Goal: Task Accomplishment & Management: Manage account settings

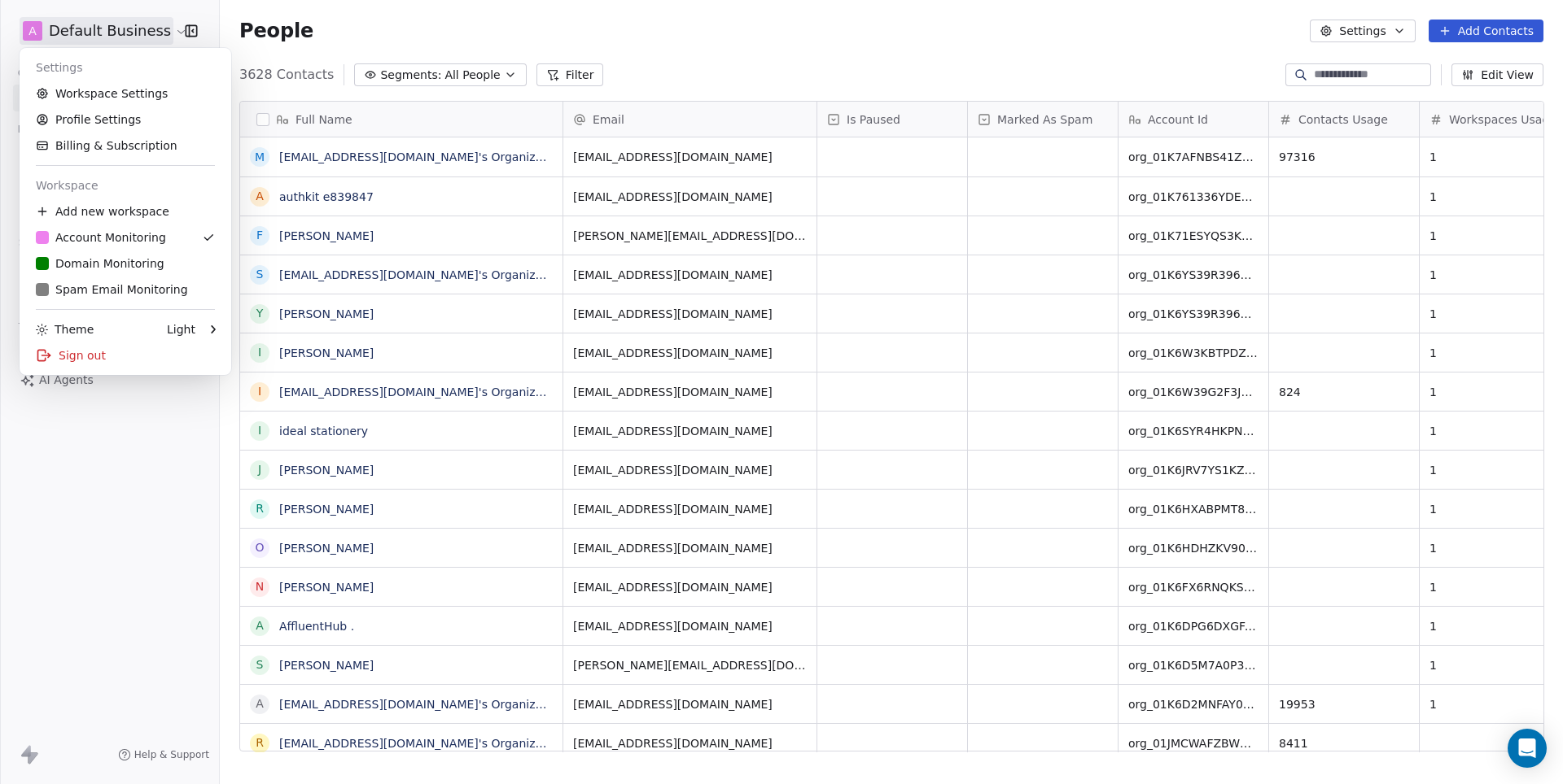
scroll to position [690, 1342]
click at [106, 275] on link "D Domain Monitoring" at bounding box center [125, 264] width 199 height 26
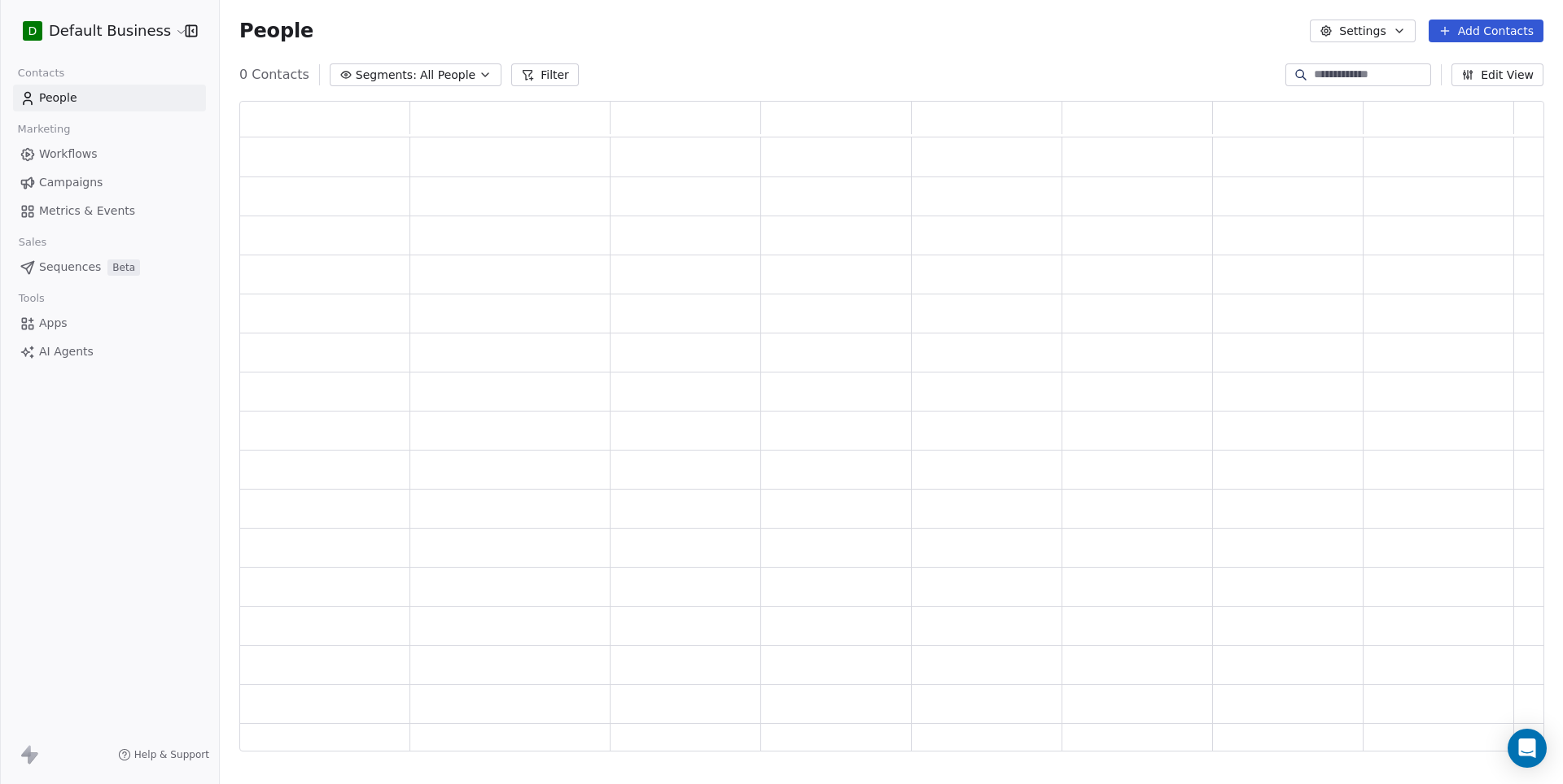
scroll to position [651, 1303]
click at [1335, 75] on input at bounding box center [1371, 75] width 114 height 17
paste input "**********"
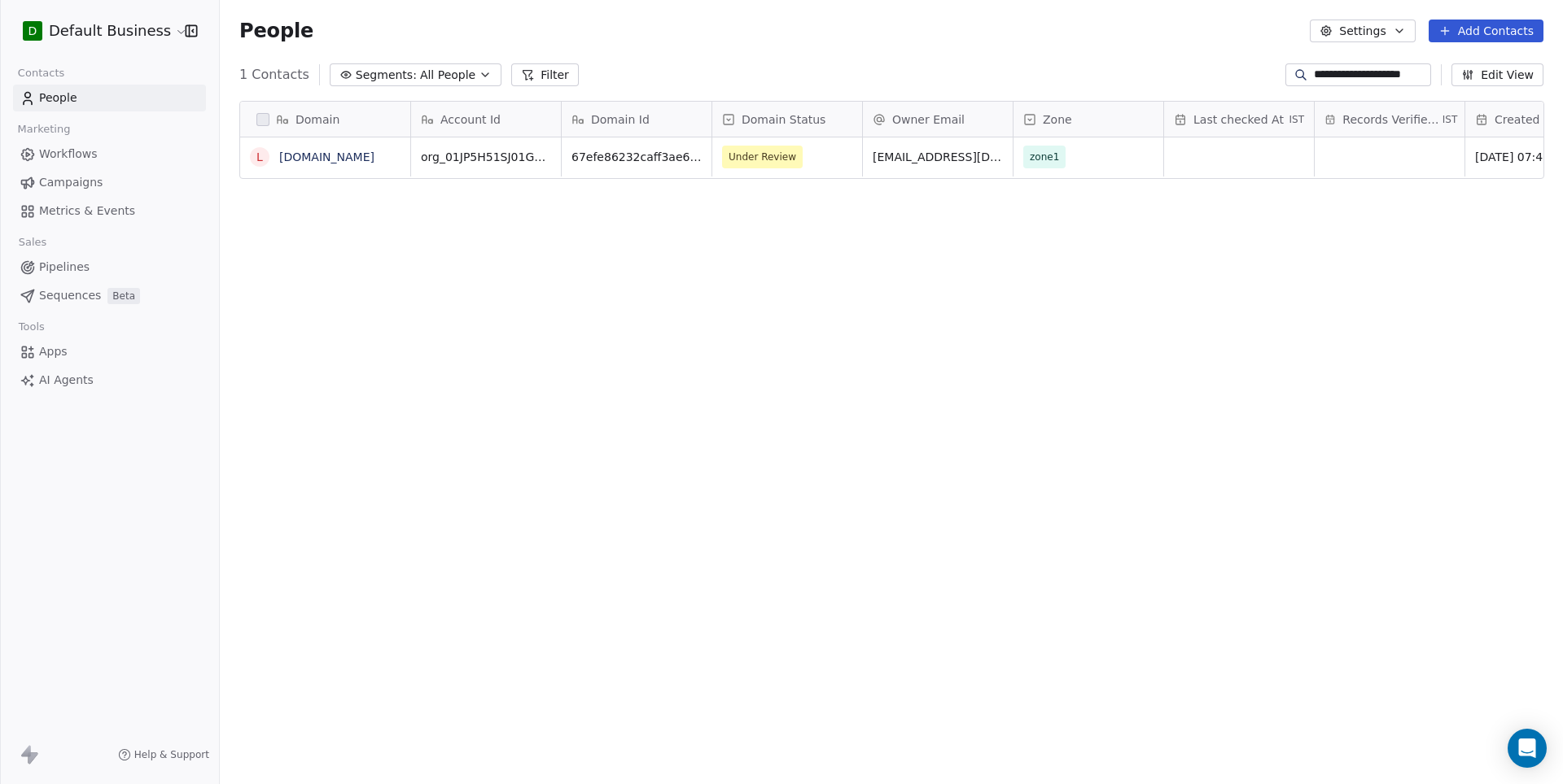
scroll to position [690, 1342]
type input "**********"
click at [317, 150] on link "[DOMAIN_NAME]" at bounding box center [326, 157] width 95 height 13
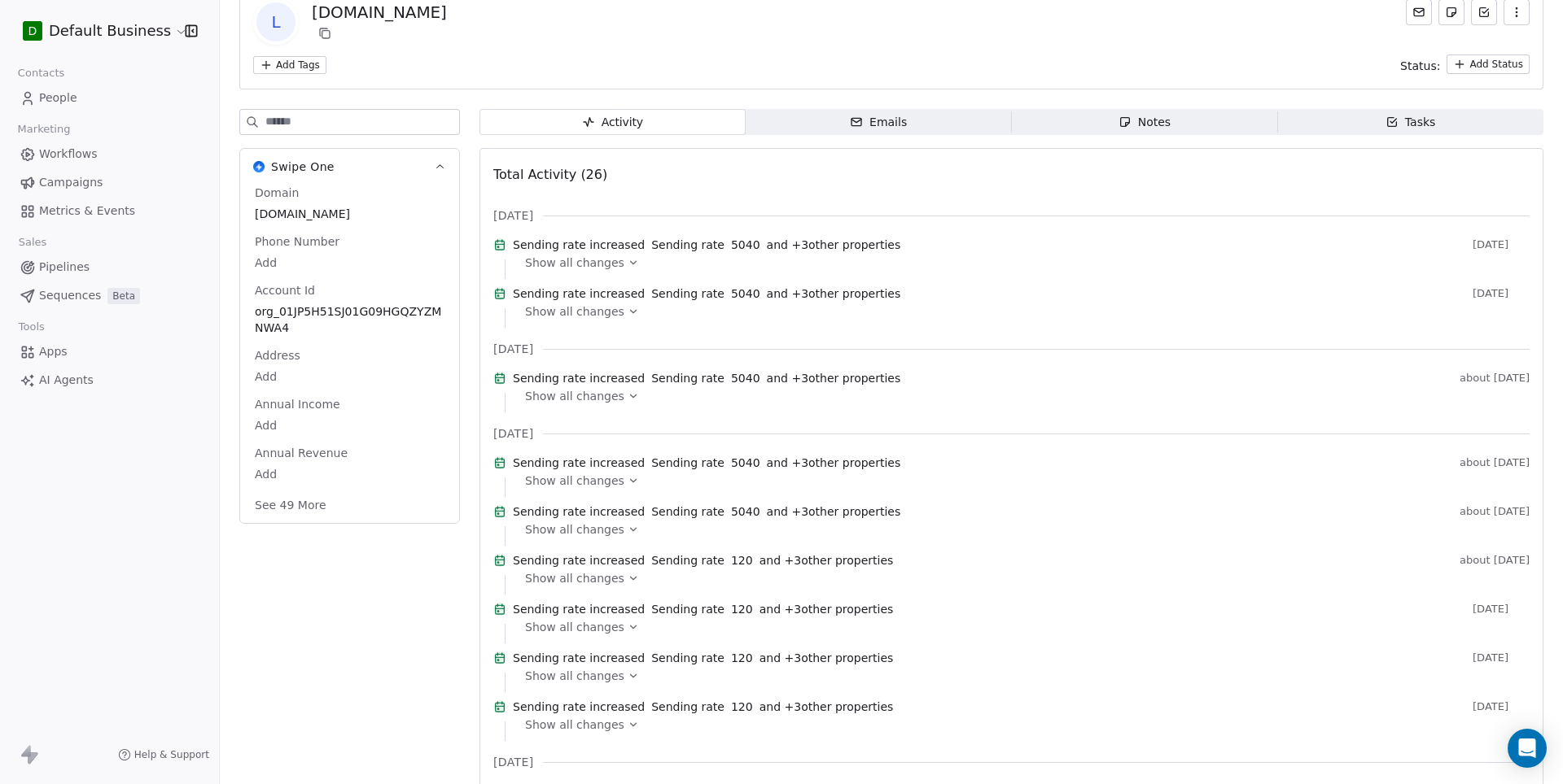
scroll to position [121, 0]
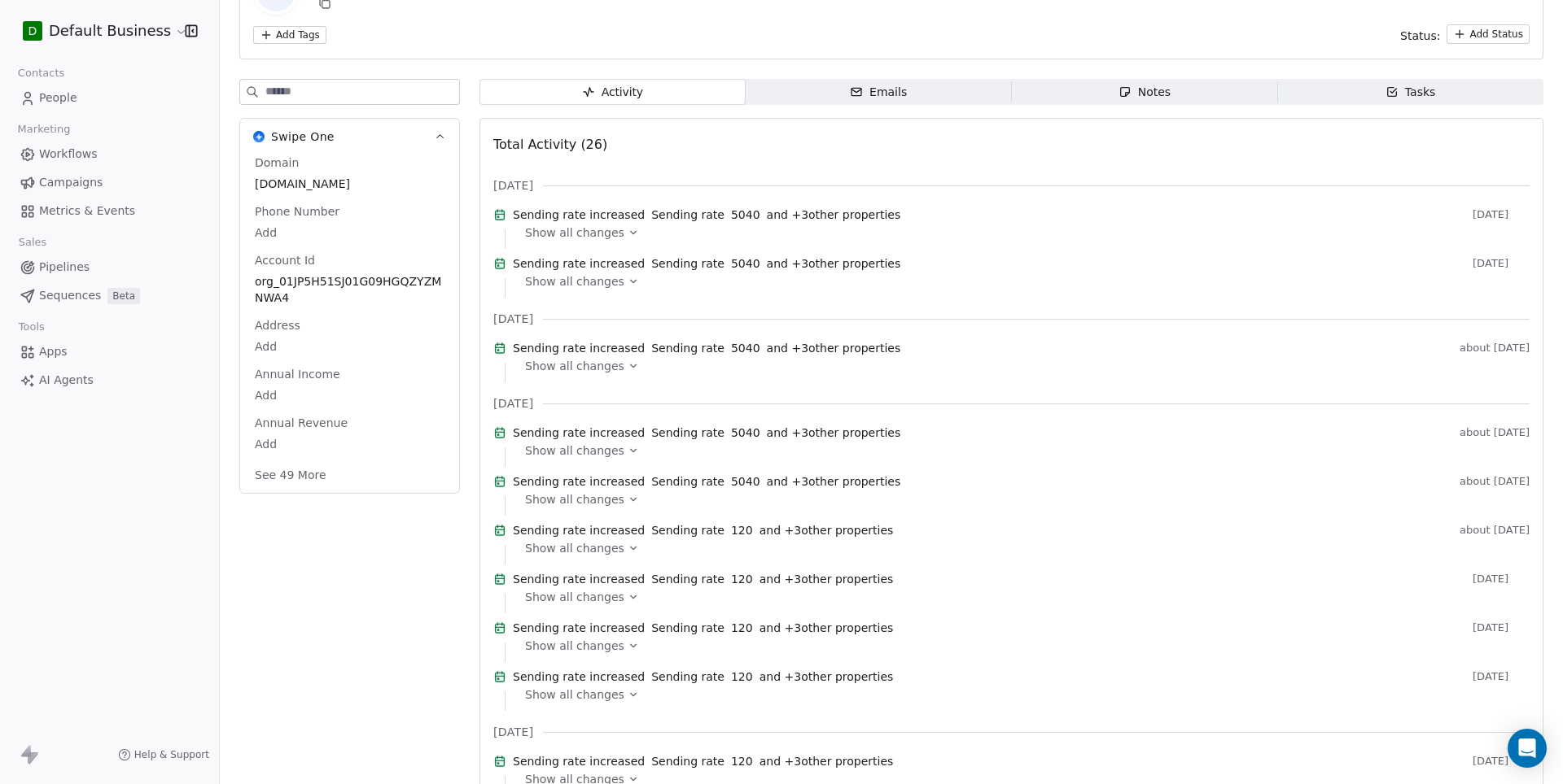
click at [305, 478] on button "See 49 More" at bounding box center [291, 476] width 91 height 30
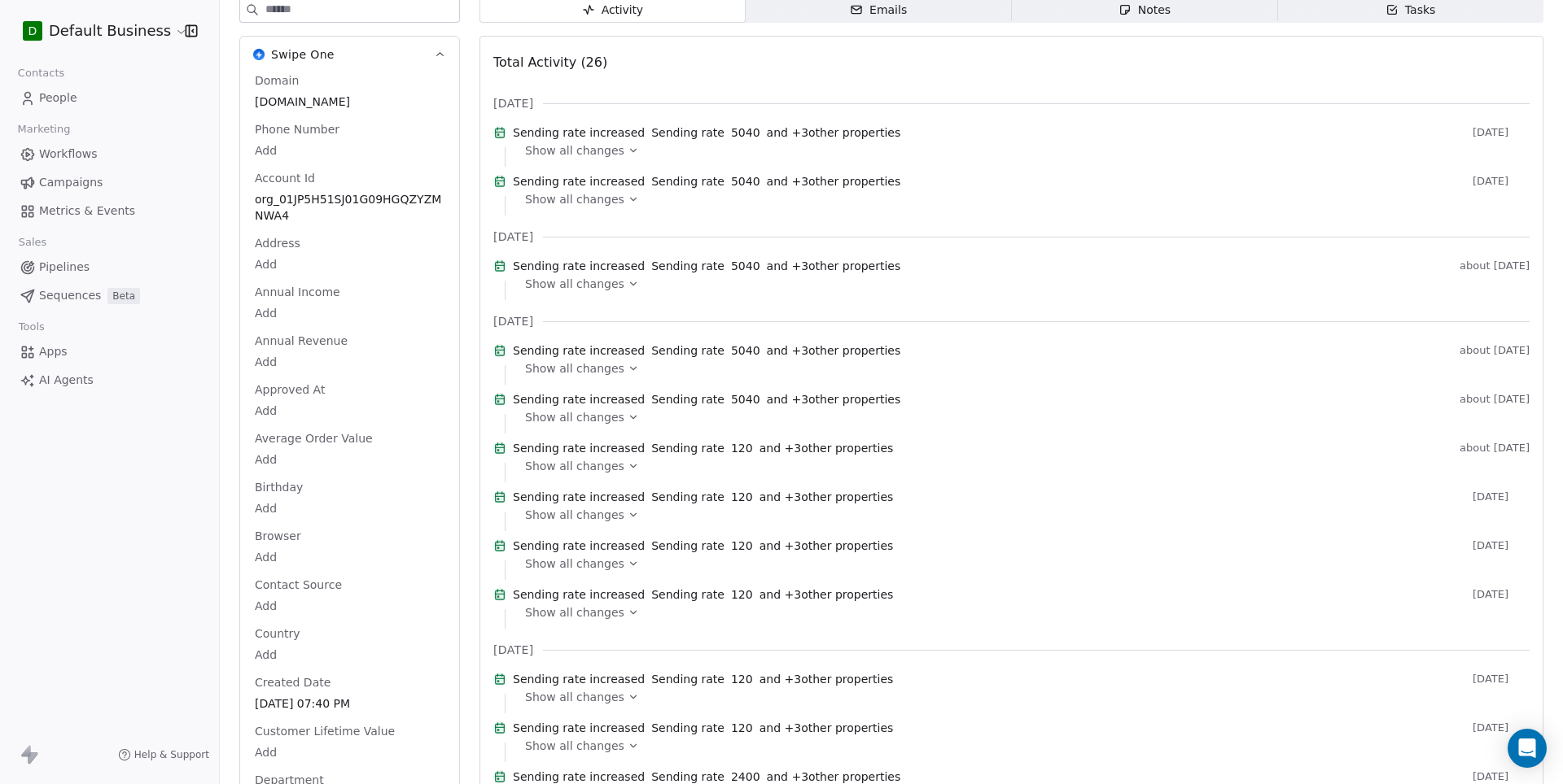
scroll to position [729, 0]
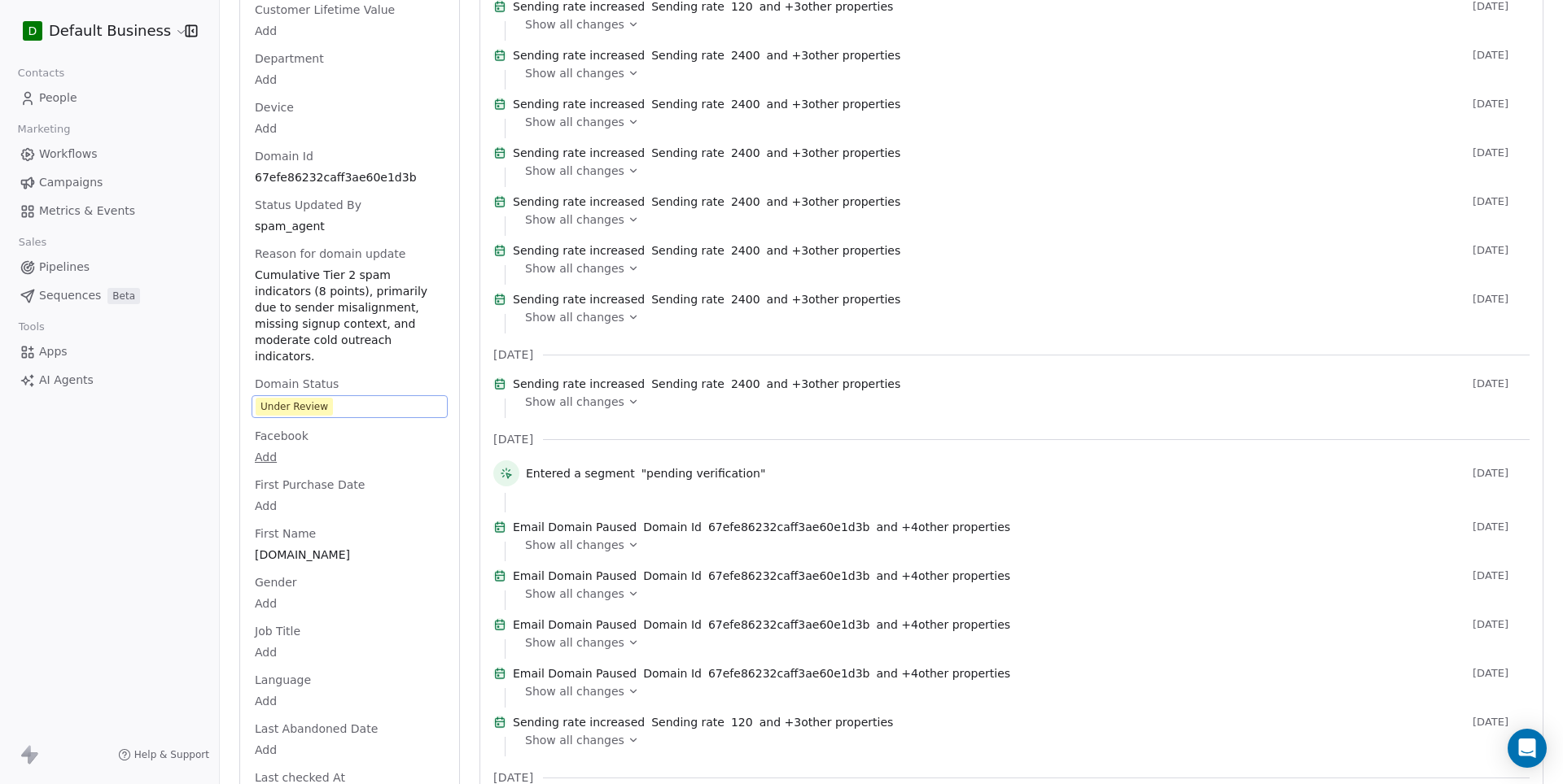
click at [384, 398] on span "Under Review" at bounding box center [349, 406] width 188 height 18
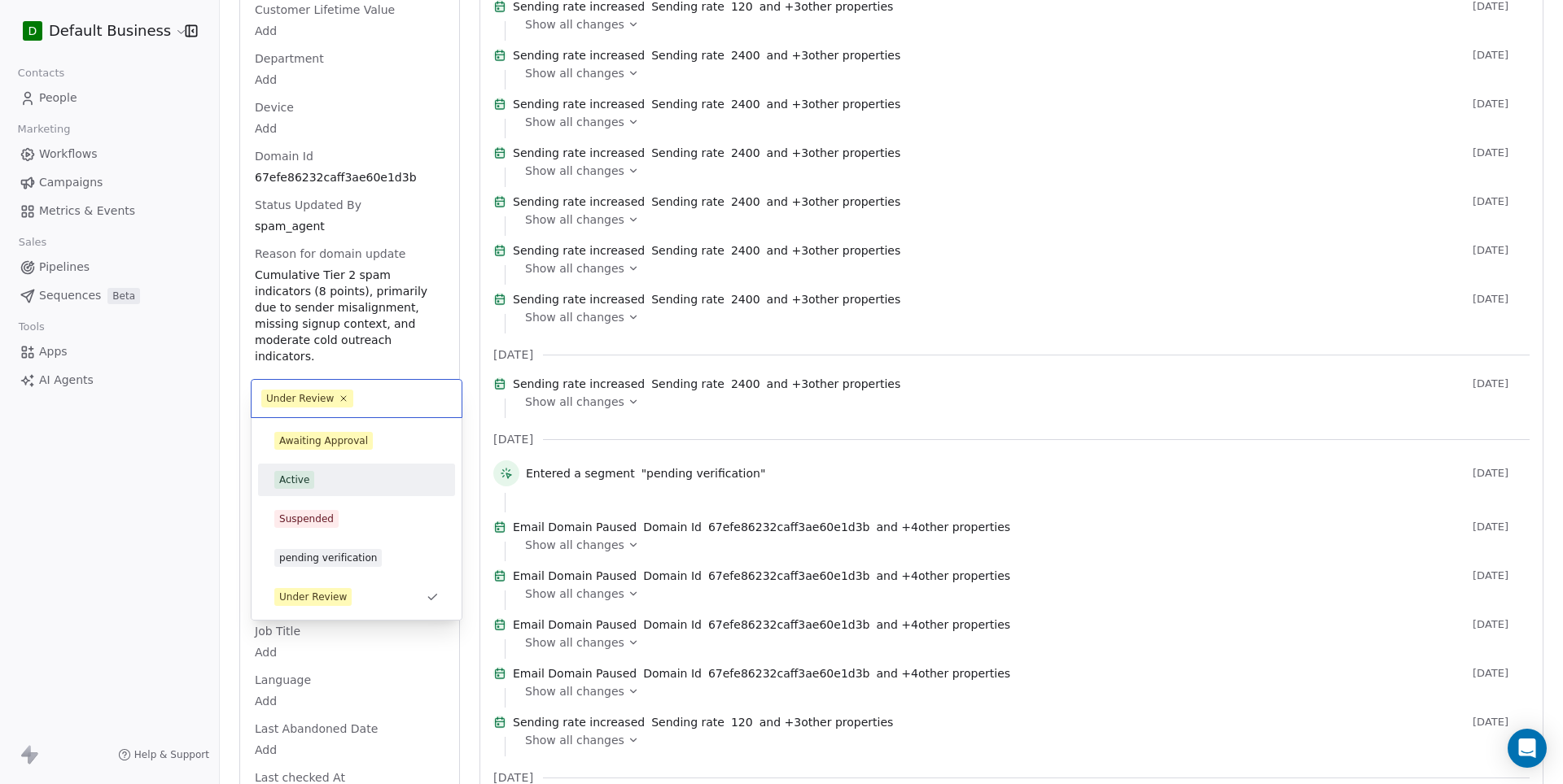
click at [321, 482] on div "Active" at bounding box center [356, 479] width 164 height 18
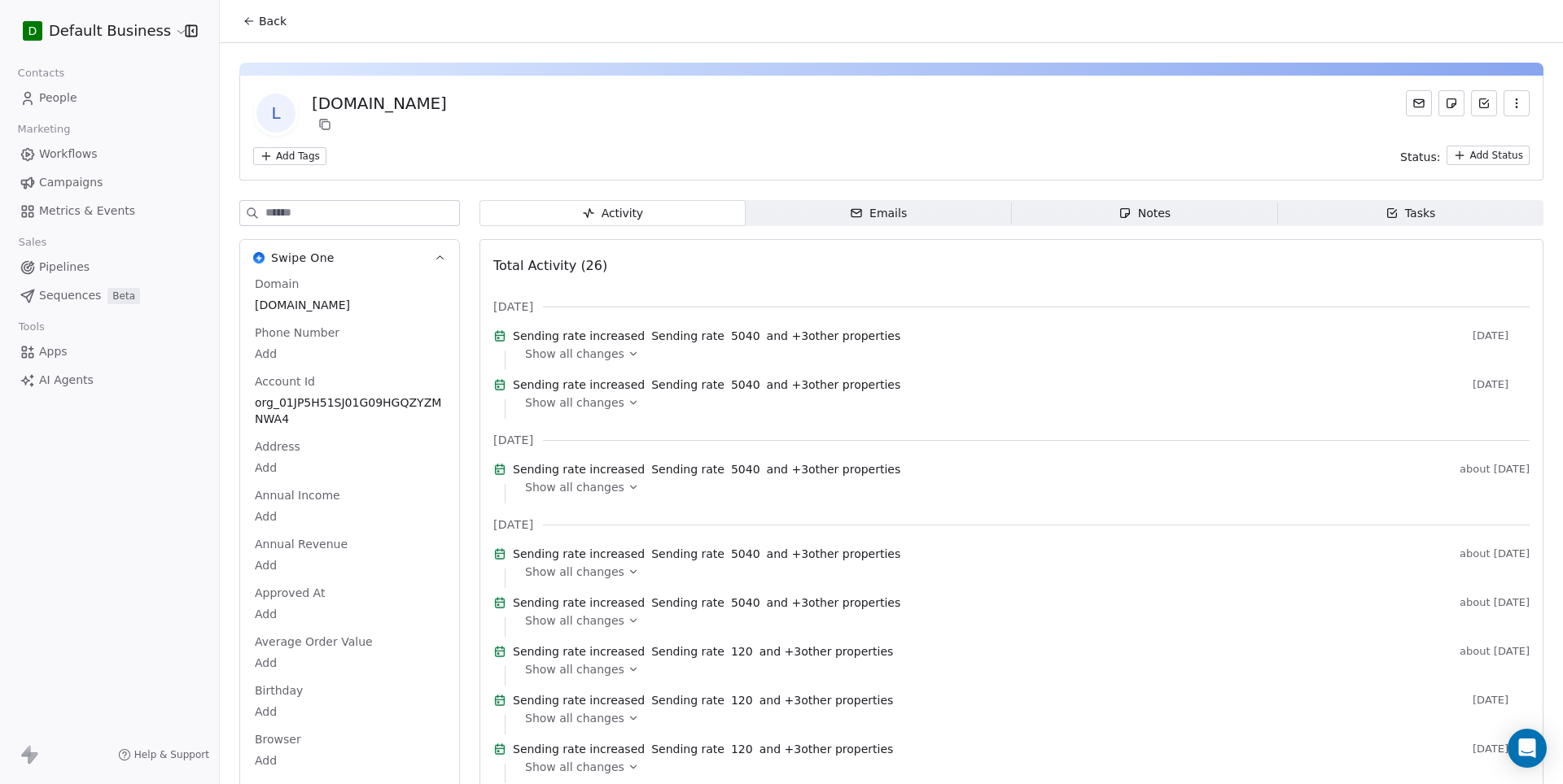
scroll to position [-1, 0]
click at [384, 163] on div "Add Tags Status: Add Status" at bounding box center [890, 155] width 1276 height 20
click at [249, 17] on icon at bounding box center [249, 21] width 13 height 13
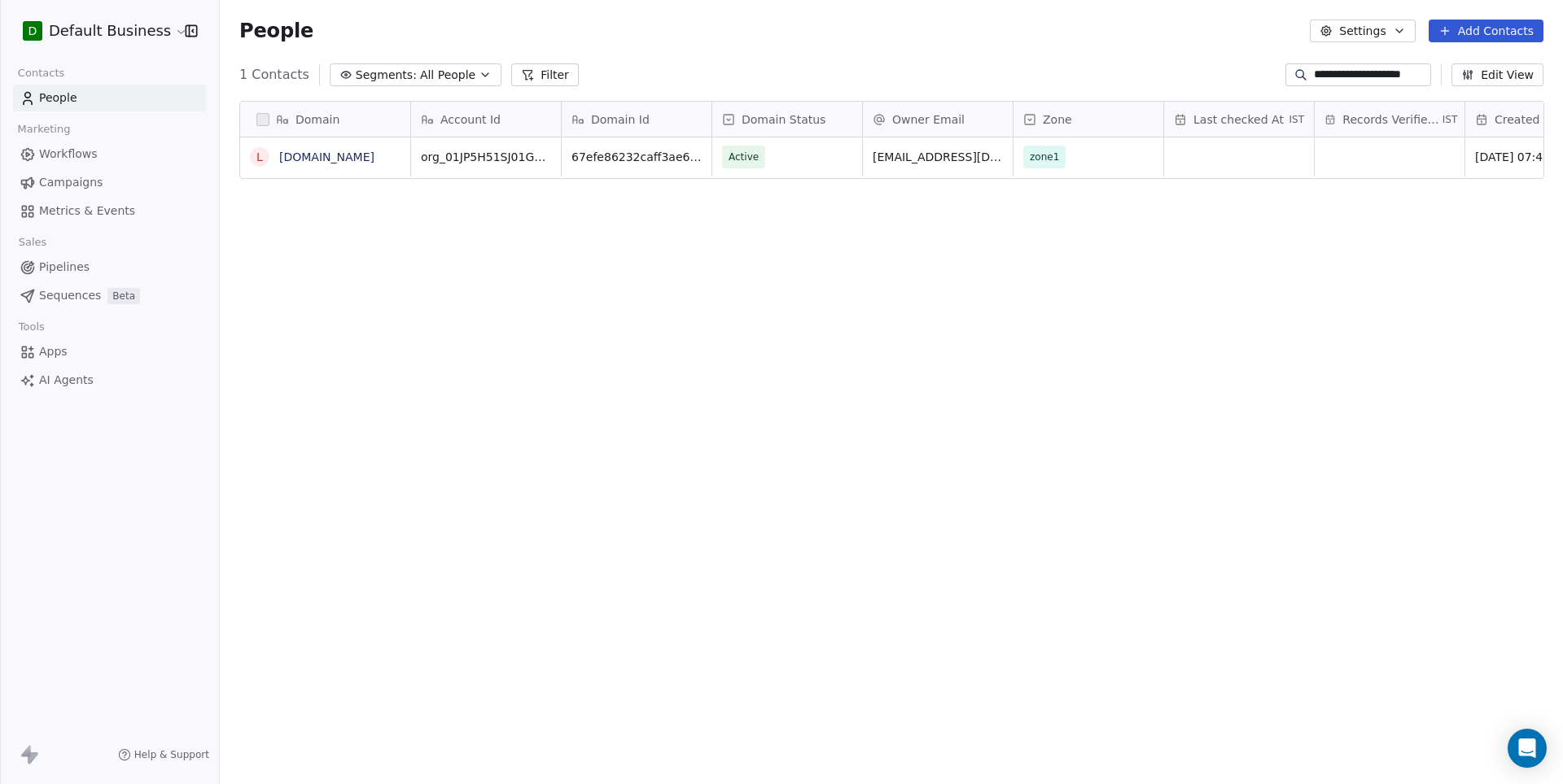
scroll to position [690, 1342]
